Goal: Transaction & Acquisition: Book appointment/travel/reservation

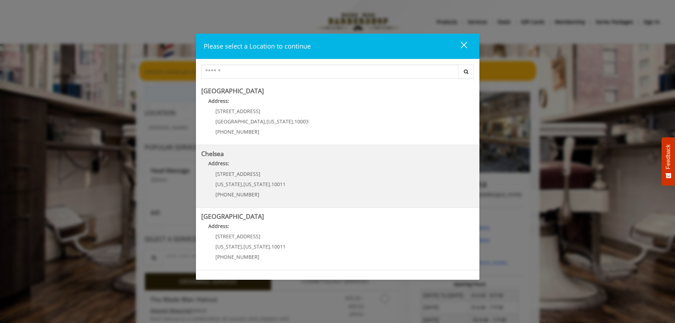
click at [229, 180] on div "[STREET_ADDRESS][US_STATE][US_STATE] (917) 639-3902" at bounding box center [245, 186] width 88 height 31
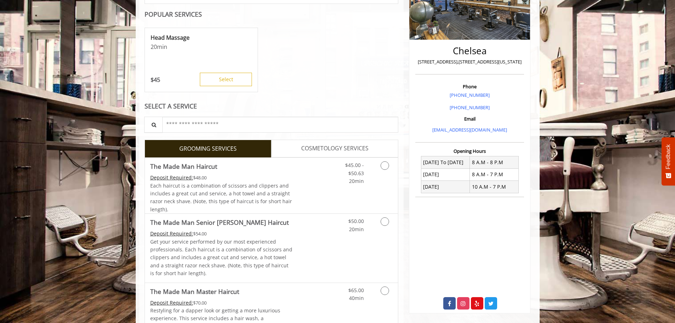
scroll to position [142, 0]
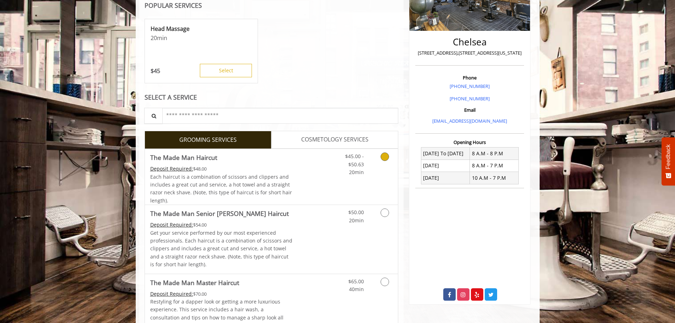
click at [311, 183] on link "Discounted Price" at bounding box center [313, 177] width 42 height 56
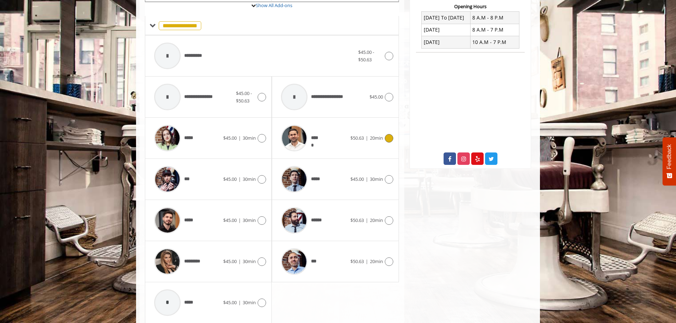
scroll to position [285, 0]
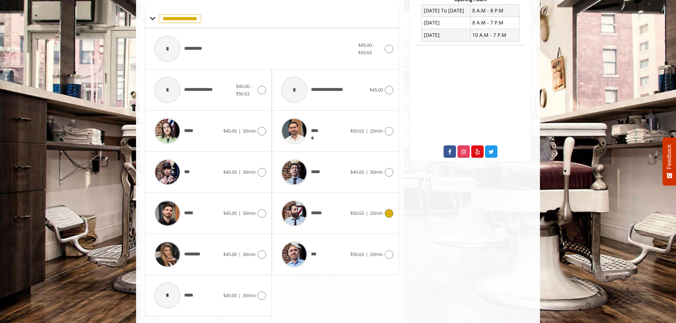
click at [393, 215] on div at bounding box center [388, 213] width 10 height 9
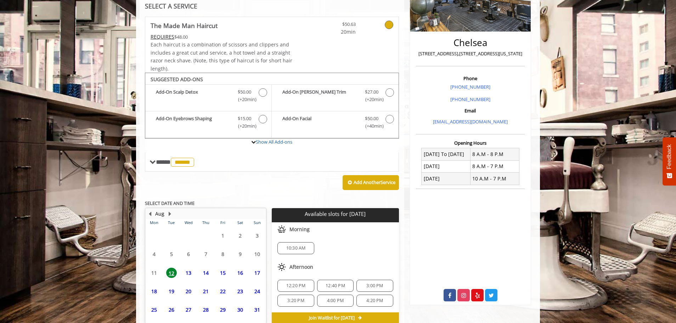
scroll to position [177, 0]
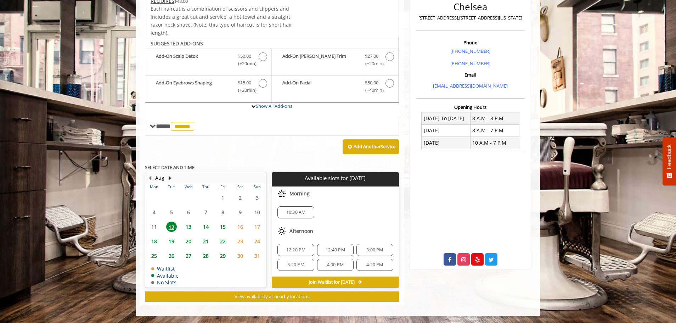
click at [340, 250] on span "12:40 PM" at bounding box center [335, 250] width 19 height 6
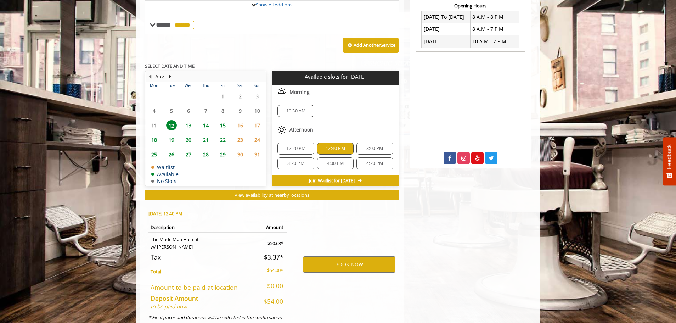
scroll to position [305, 0]
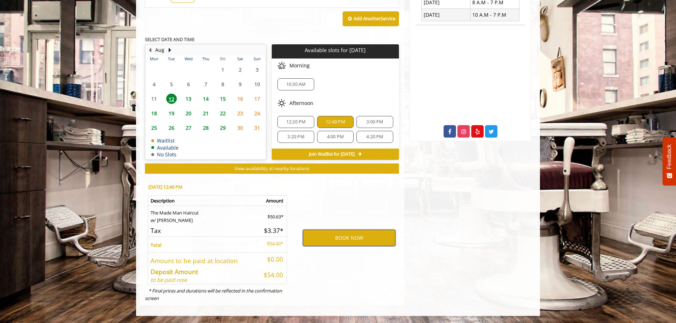
click at [354, 238] on button "BOOK NOW" at bounding box center [349, 238] width 93 height 16
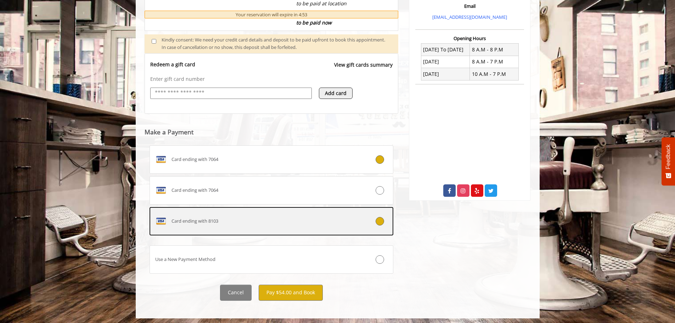
scroll to position [246, 0]
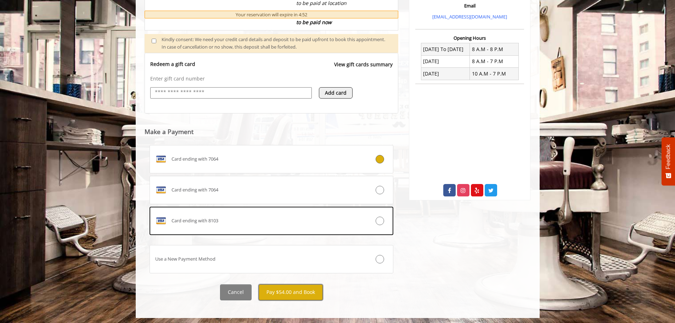
click at [293, 289] on button "Pay $54.00 and Book" at bounding box center [291, 292] width 64 height 16
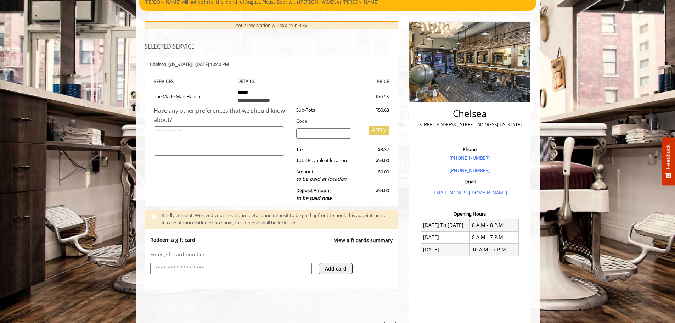
scroll to position [0, 0]
